Goal: Task Accomplishment & Management: Manage account settings

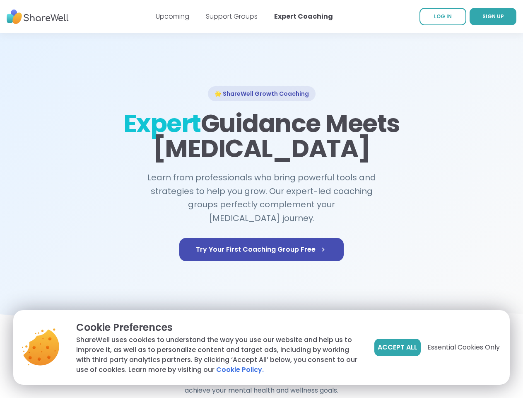
click at [397, 347] on span "Accept All" at bounding box center [398, 347] width 40 height 10
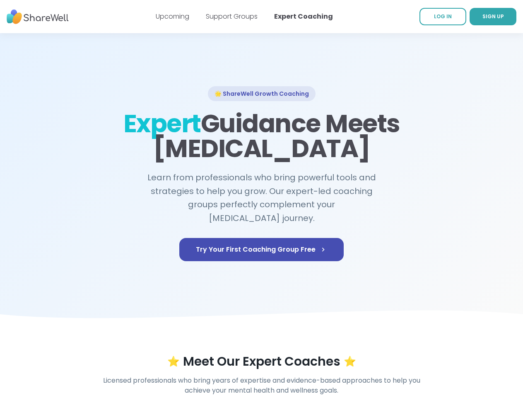
click at [463, 354] on div "⭐ Meet Our Expert Coaches ⭐" at bounding box center [262, 361] width 476 height 15
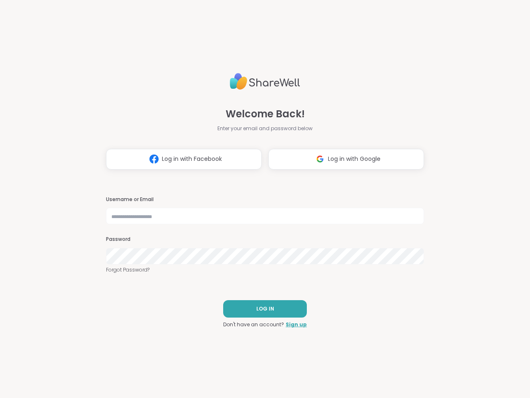
click at [261, 199] on h3 "Username or Email" at bounding box center [265, 199] width 318 height 7
click at [181, 159] on span "Log in with Facebook" at bounding box center [192, 159] width 60 height 9
click at [343, 159] on span "Log in with Google" at bounding box center [354, 159] width 53 height 9
click at [262, 309] on span "LOG IN" at bounding box center [266, 308] width 18 height 7
